Goal: Task Accomplishment & Management: Use online tool/utility

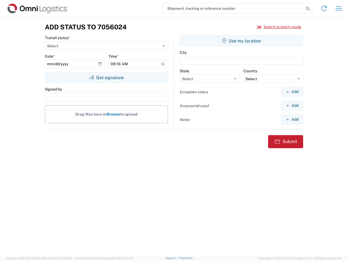
click at [234, 8] on input "search" at bounding box center [233, 8] width 141 height 10
click at [308, 9] on icon at bounding box center [308, 9] width 8 height 8
click at [324, 8] on icon at bounding box center [324, 8] width 9 height 9
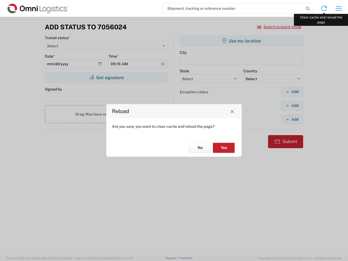
click at [339, 8] on div "Reload Are you sure, you want to clear cache and reload the page? No Yes" at bounding box center [174, 130] width 348 height 261
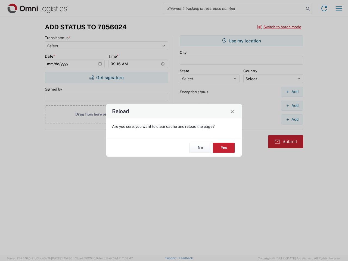
click at [279, 27] on div "Reload Are you sure, you want to clear cache and reload the page? No Yes" at bounding box center [174, 130] width 348 height 261
click at [106, 77] on div "Reload Are you sure, you want to clear cache and reload the page? No Yes" at bounding box center [174, 130] width 348 height 261
click at [241, 41] on div "Reload Are you sure, you want to clear cache and reload the page? No Yes" at bounding box center [174, 130] width 348 height 261
click at [292, 92] on div "Reload Are you sure, you want to clear cache and reload the page? No Yes" at bounding box center [174, 130] width 348 height 261
click at [292, 105] on div "Reload Are you sure, you want to clear cache and reload the page? No Yes" at bounding box center [174, 130] width 348 height 261
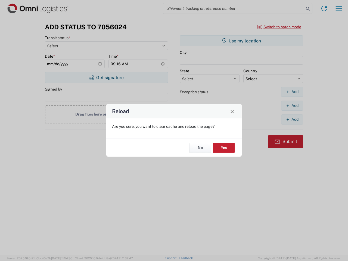
click at [292, 119] on div "Reload Are you sure, you want to clear cache and reload the page? No Yes" at bounding box center [174, 130] width 348 height 261
